Goal: Information Seeking & Learning: Learn about a topic

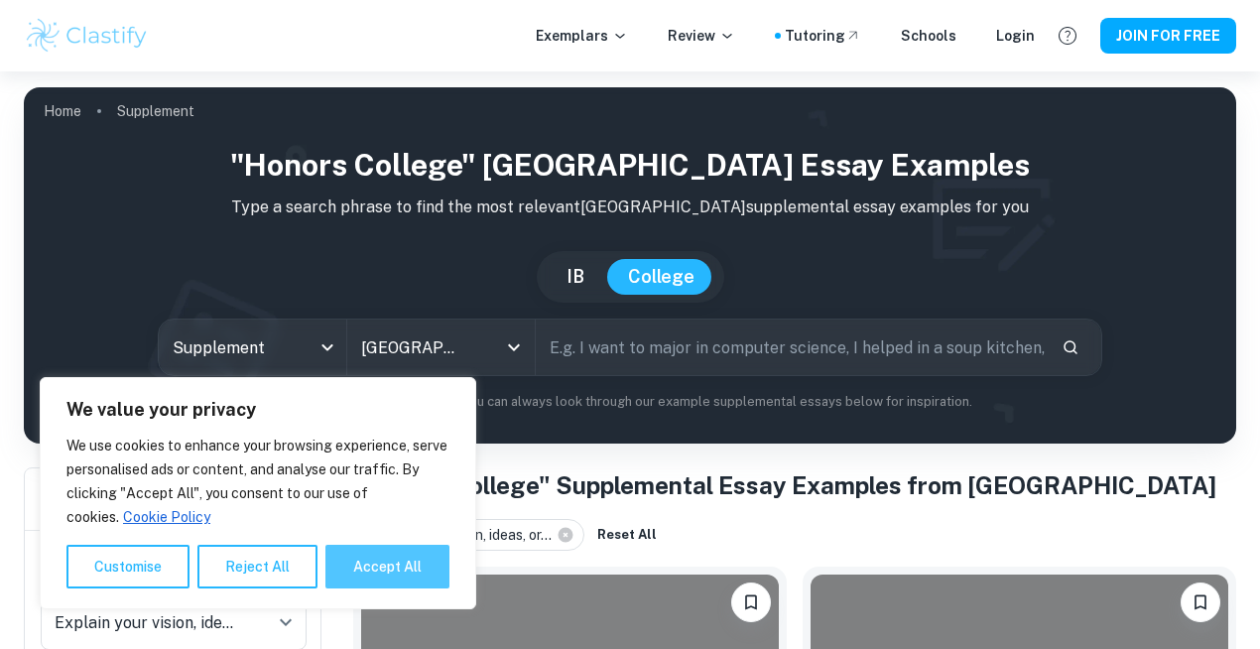
click at [404, 569] on button "Accept All" at bounding box center [387, 567] width 124 height 44
checkbox input "true"
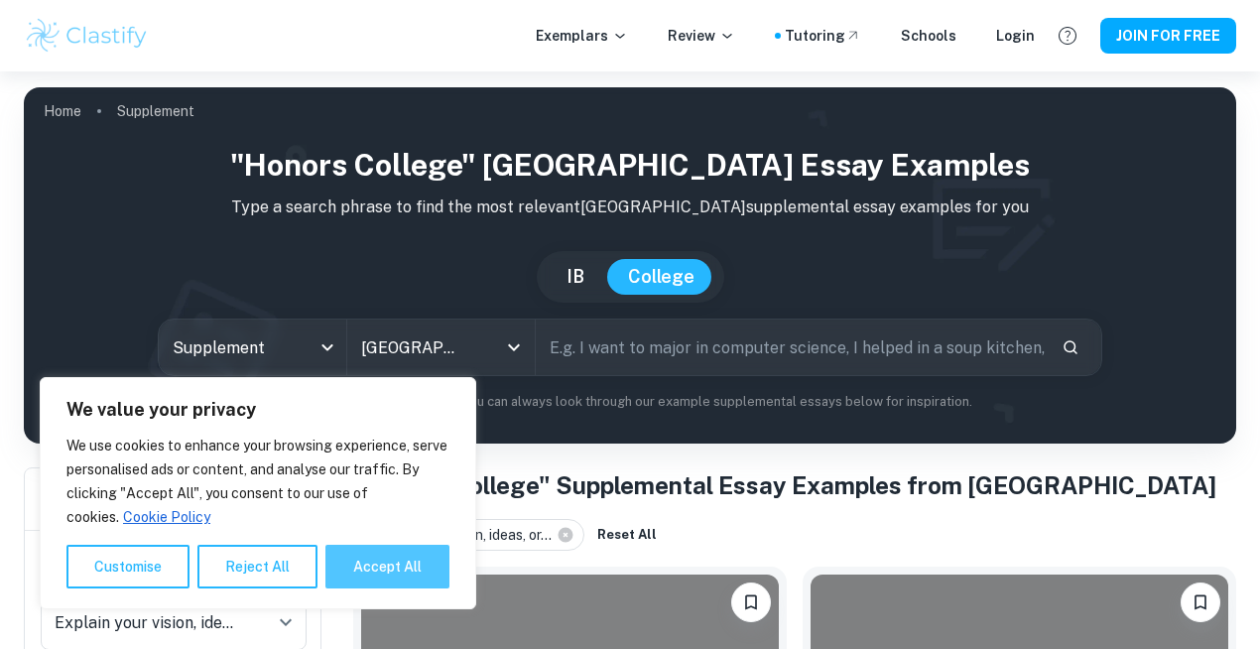
checkbox input "true"
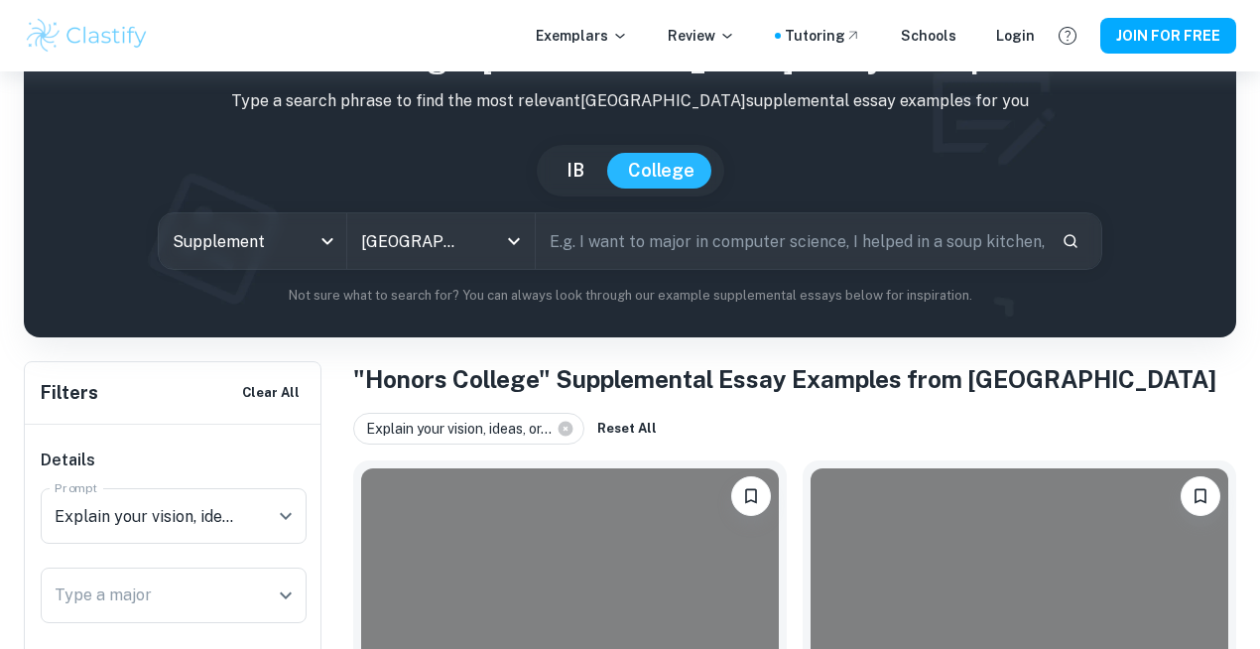
scroll to position [386, 0]
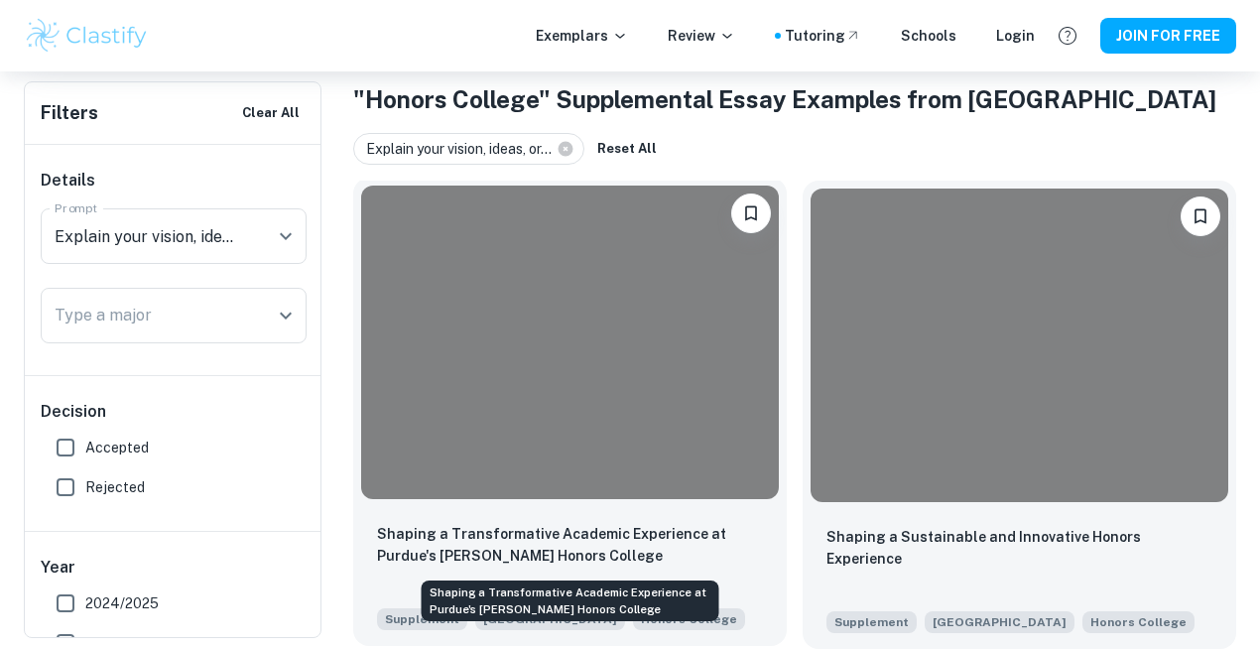
click at [583, 538] on p "Shaping a Transformative Academic Experience at Purdue's [PERSON_NAME] Honors C…" at bounding box center [570, 545] width 386 height 44
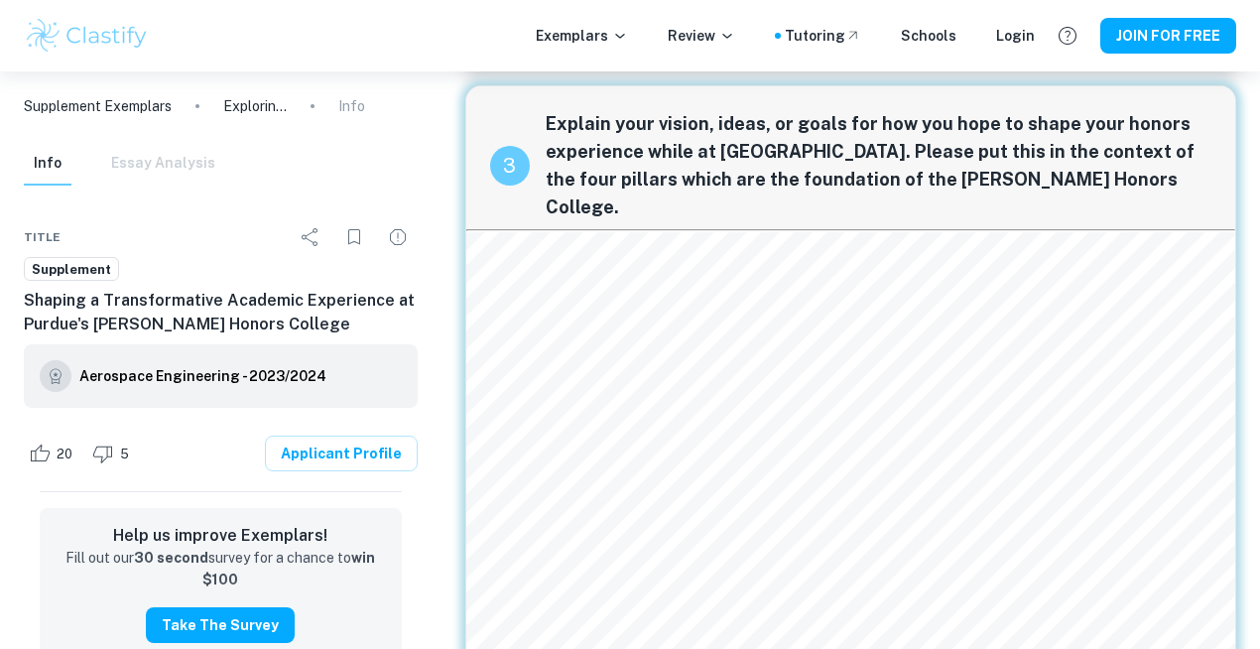
scroll to position [1574, 0]
